Goal: Find contact information: Find contact information

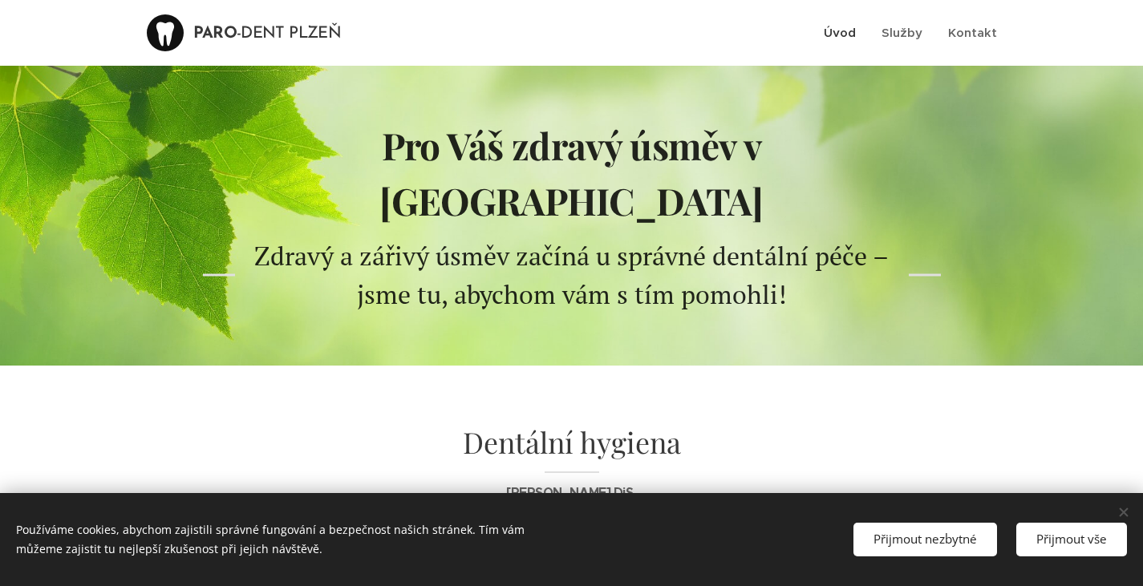
scroll to position [1, 0]
click at [960, 34] on span "Kontakt" at bounding box center [972, 31] width 49 height 15
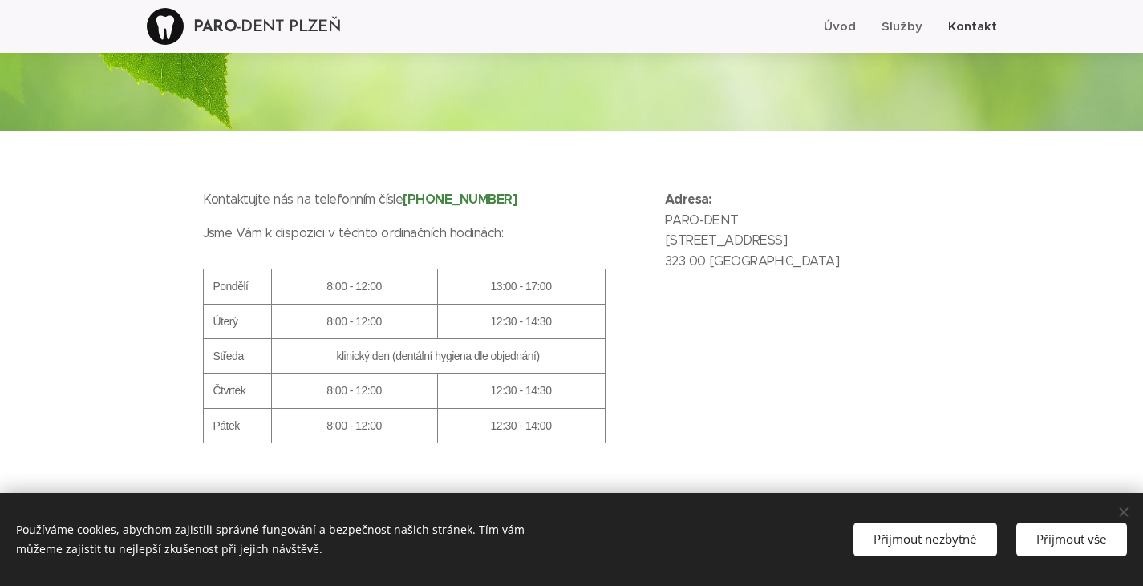
scroll to position [211, 0]
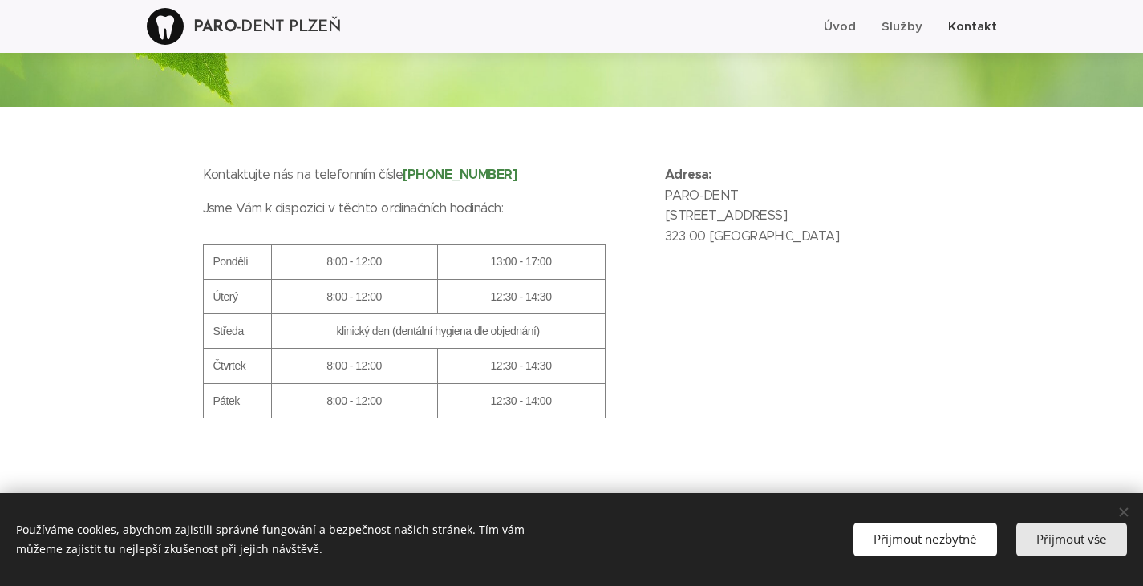
click at [1082, 547] on span "Přijmout vše" at bounding box center [1072, 539] width 71 height 16
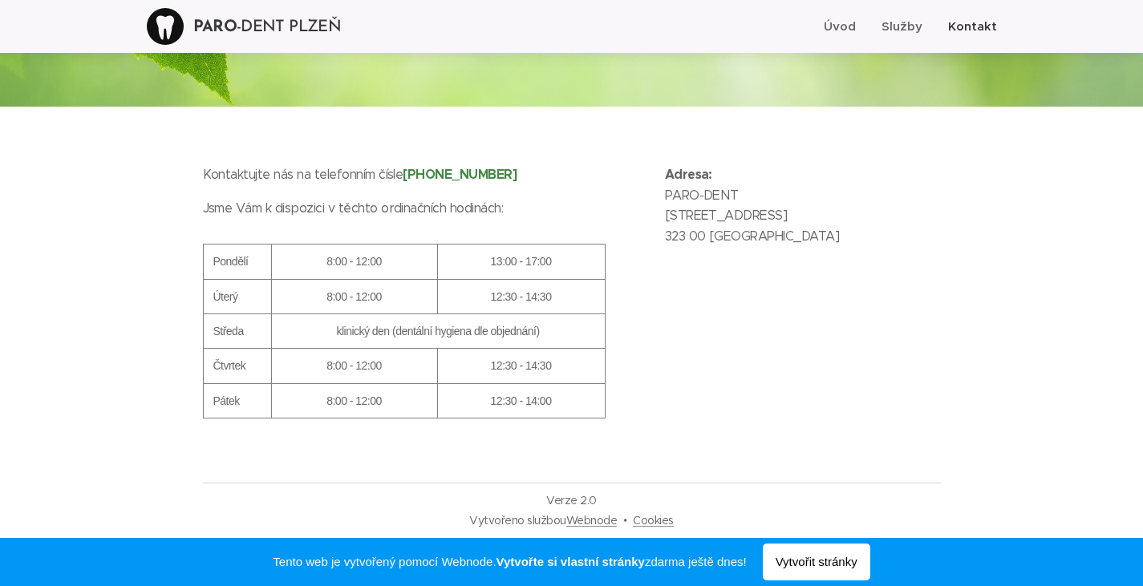
scroll to position [211, 0]
